Goal: Task Accomplishment & Management: Use online tool/utility

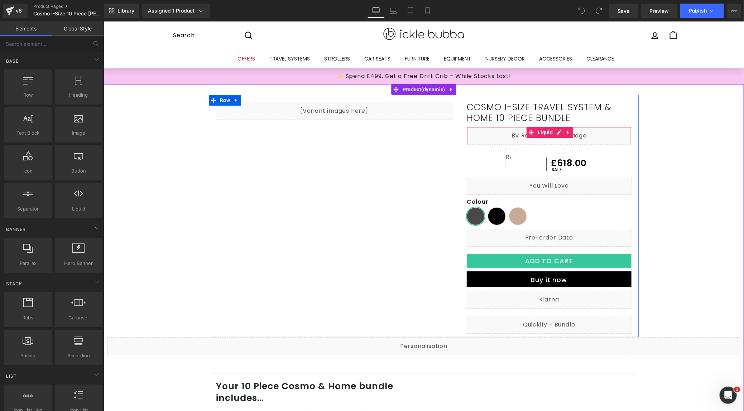
click at [598, 130] on div "Liquid" at bounding box center [548, 135] width 165 height 18
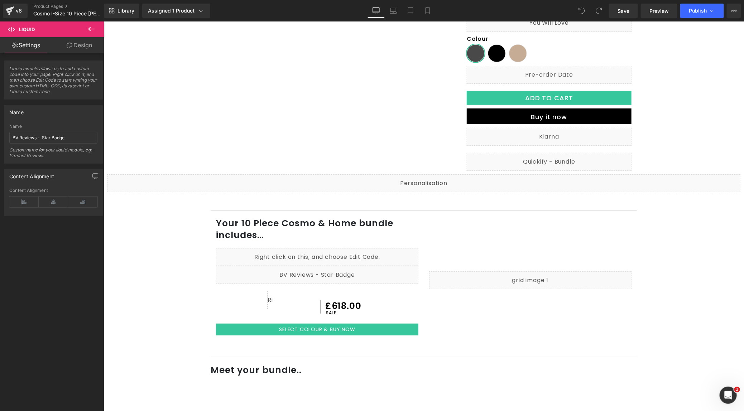
scroll to position [6, 0]
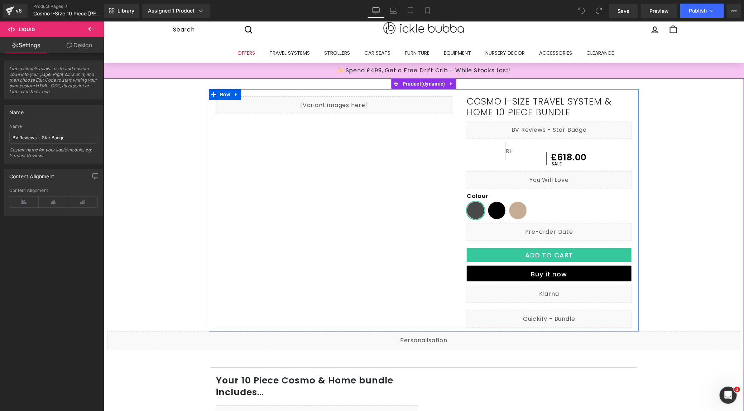
click at [555, 125] on div "Liquid" at bounding box center [548, 130] width 165 height 18
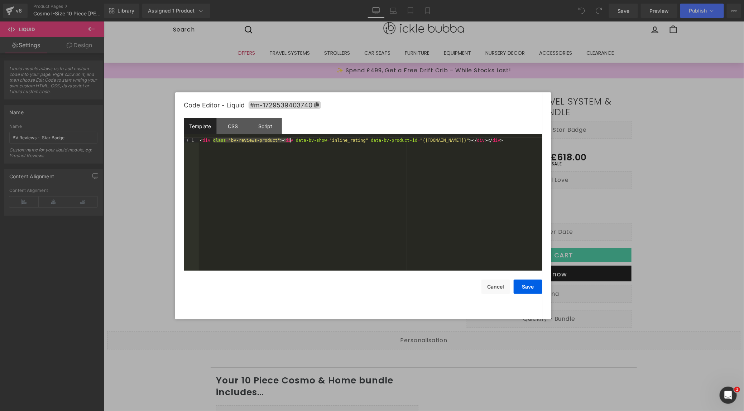
drag, startPoint x: 213, startPoint y: 142, endPoint x: 297, endPoint y: 149, distance: 83.7
click at [489, 283] on button "Cancel" at bounding box center [495, 287] width 29 height 14
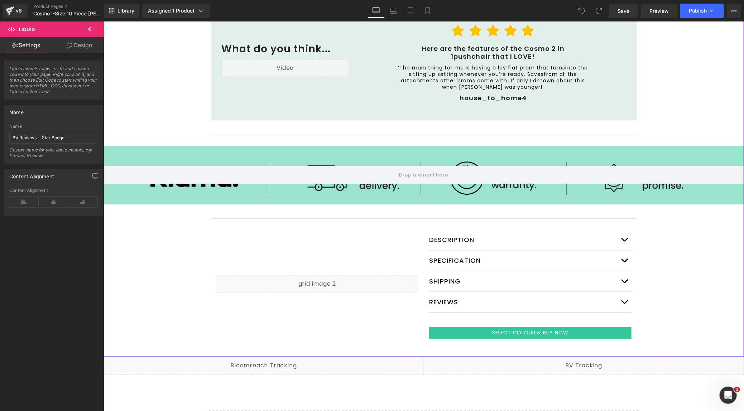
scroll to position [783, 0]
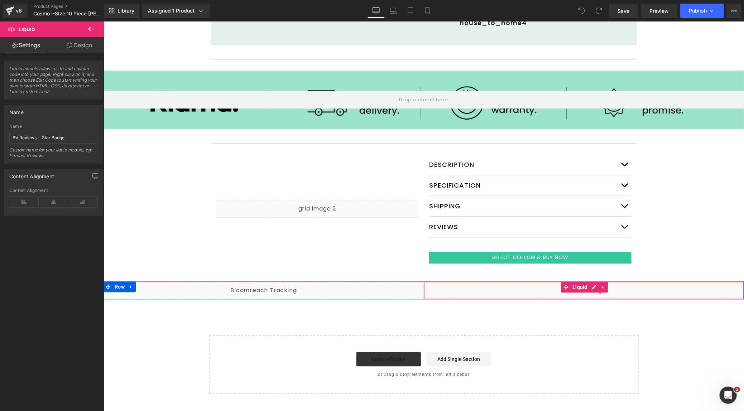
click at [591, 286] on icon at bounding box center [593, 286] width 5 height 5
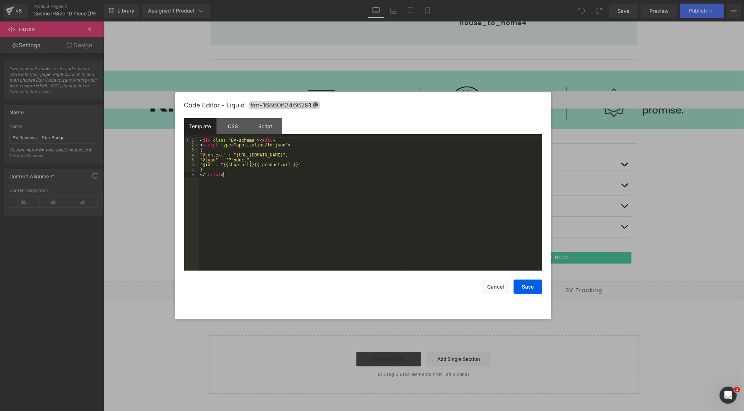
click at [0, 0] on div "< div class = "BV-schema" > </ div > < script type = "application/ld+json" > { …" at bounding box center [0, 0] width 0 height 0
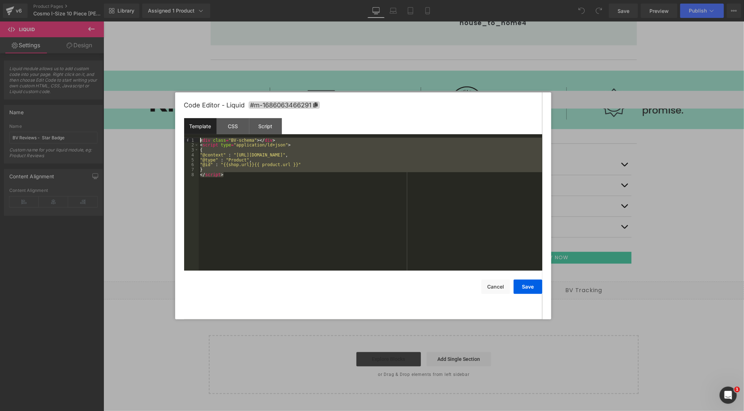
drag, startPoint x: 246, startPoint y: 180, endPoint x: 198, endPoint y: 152, distance: 55.2
click at [192, 135] on div "Template CSS Script Data 1 2 3 4 5 6 7 8 < div class = "BV-schema" > </ div > <…" at bounding box center [363, 194] width 358 height 153
click at [240, 206] on div "< div class = "BV-schema" > </ div > < script type = "application/ld+json" > { …" at bounding box center [370, 204] width 343 height 133
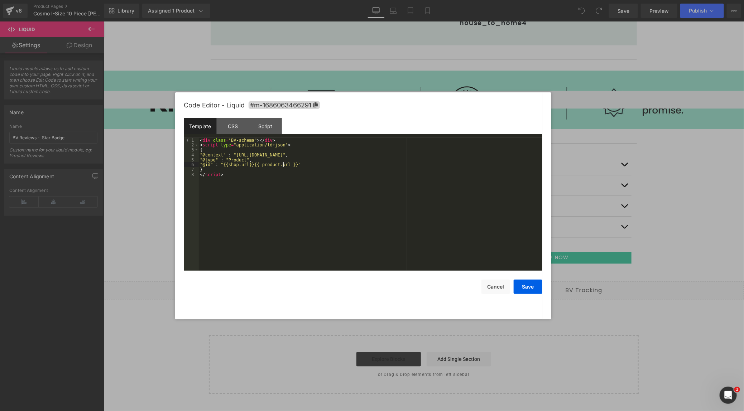
click at [0, 0] on div "< div class = "BV-schema" > </ div > < script type = "application/ld+json" > { …" at bounding box center [0, 0] width 0 height 0
click at [494, 286] on button "Cancel" at bounding box center [495, 287] width 29 height 14
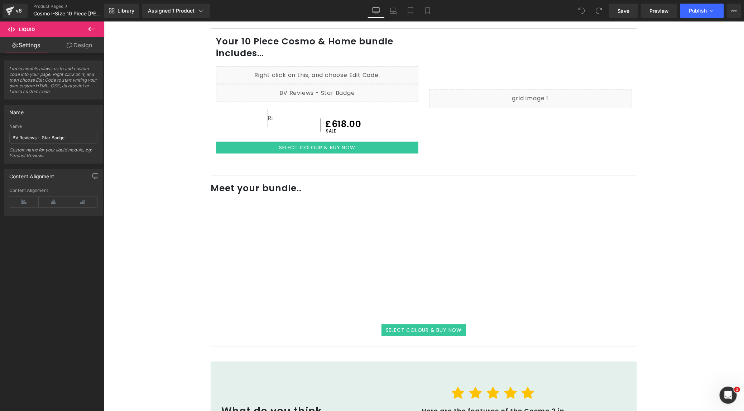
scroll to position [0, 0]
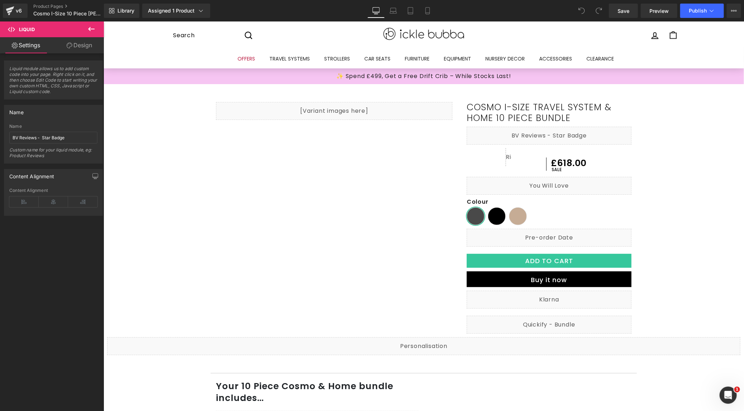
click at [95, 29] on icon at bounding box center [91, 29] width 9 height 9
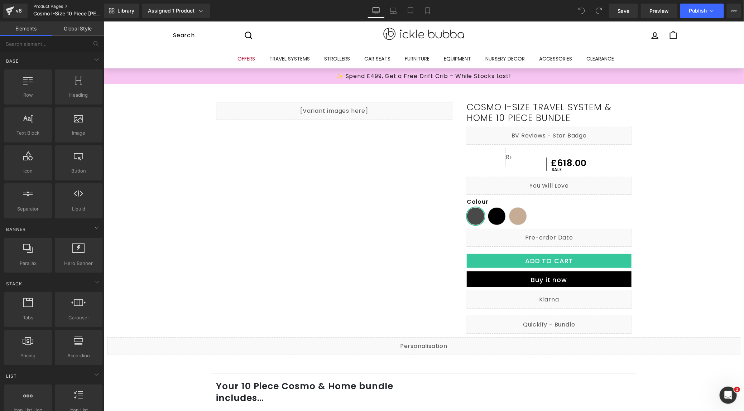
click at [59, 9] on link "Product Pages" at bounding box center [74, 7] width 82 height 6
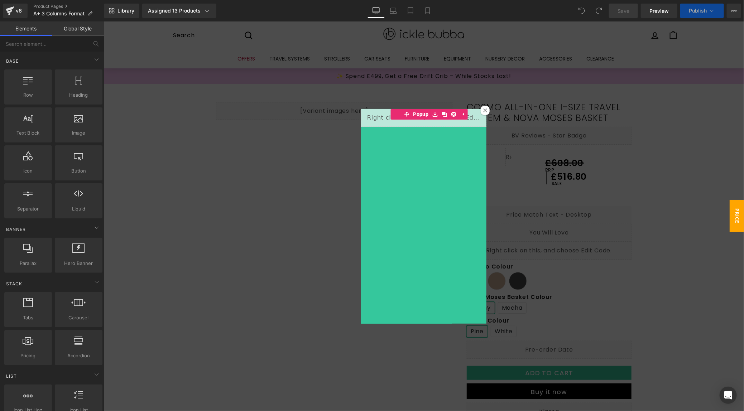
click at [483, 110] on icon at bounding box center [485, 110] width 4 height 4
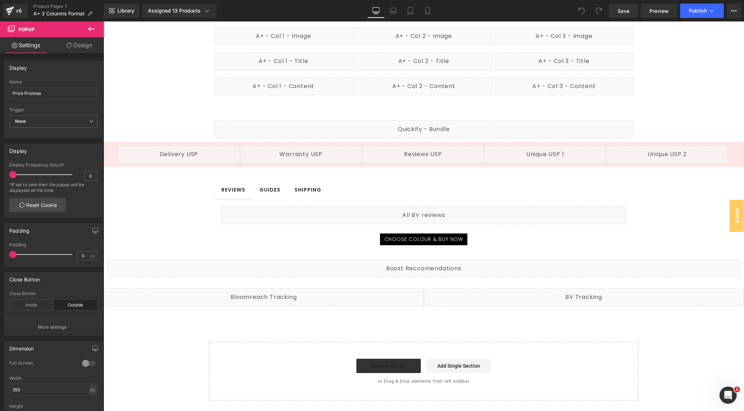
scroll to position [1087, 0]
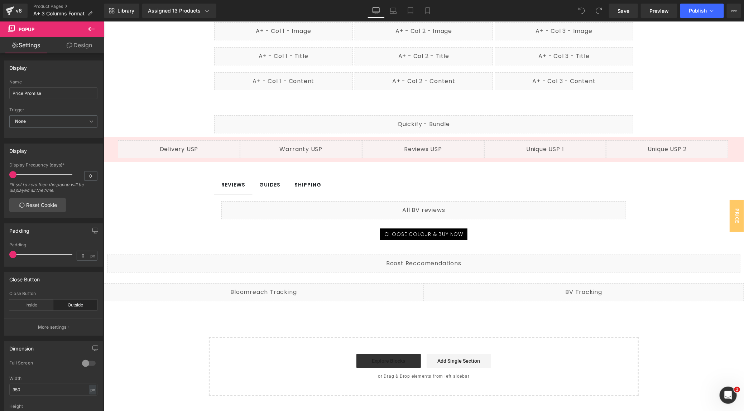
click at [569, 298] on div "Liquid" at bounding box center [583, 292] width 320 height 18
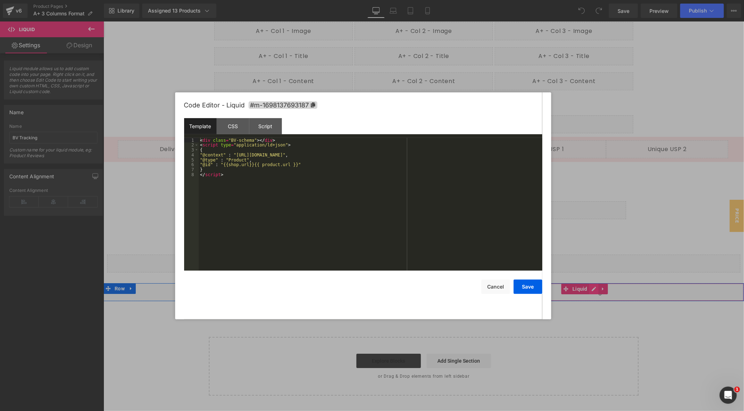
click at [589, 288] on div "Liquid" at bounding box center [583, 292] width 320 height 18
click at [308, 222] on div "< div class = "BV-schema" > </ div > < script type = "application/ld+json" > { …" at bounding box center [370, 209] width 343 height 143
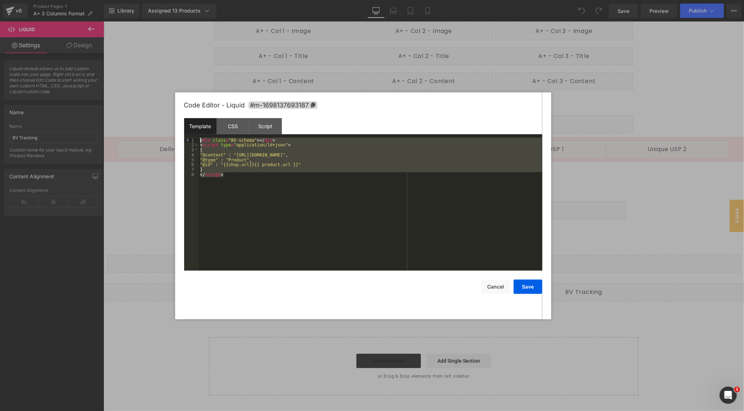
drag, startPoint x: 247, startPoint y: 178, endPoint x: 187, endPoint y: 109, distance: 91.3
click at [187, 109] on div "Code Editor - Liquid #m-1698137693187 Template CSS Script Data 1 2 3 4 5 6 7 8 …" at bounding box center [363, 205] width 358 height 227
click at [238, 207] on div "< div class = "BV-schema" > </ div > < script type = "application/ld+json" > { …" at bounding box center [370, 209] width 343 height 143
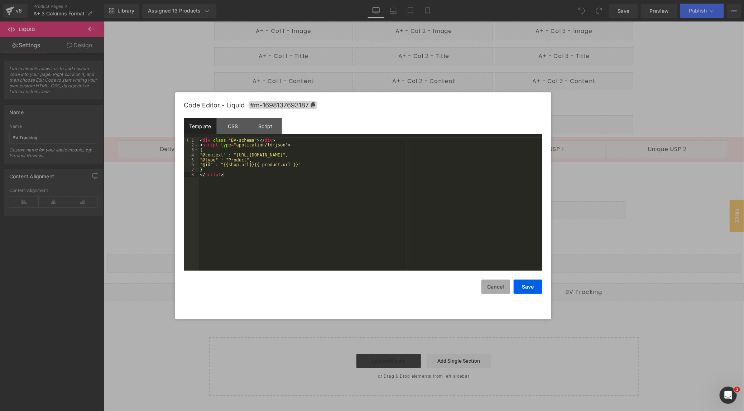
click at [494, 290] on button "Cancel" at bounding box center [495, 287] width 29 height 14
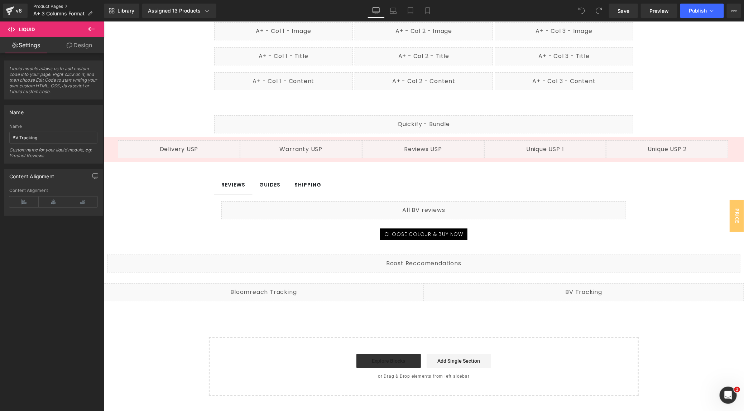
click at [52, 6] on link "Product Pages" at bounding box center [68, 7] width 71 height 6
